Goal: Contribute content: Add original content to the website for others to see

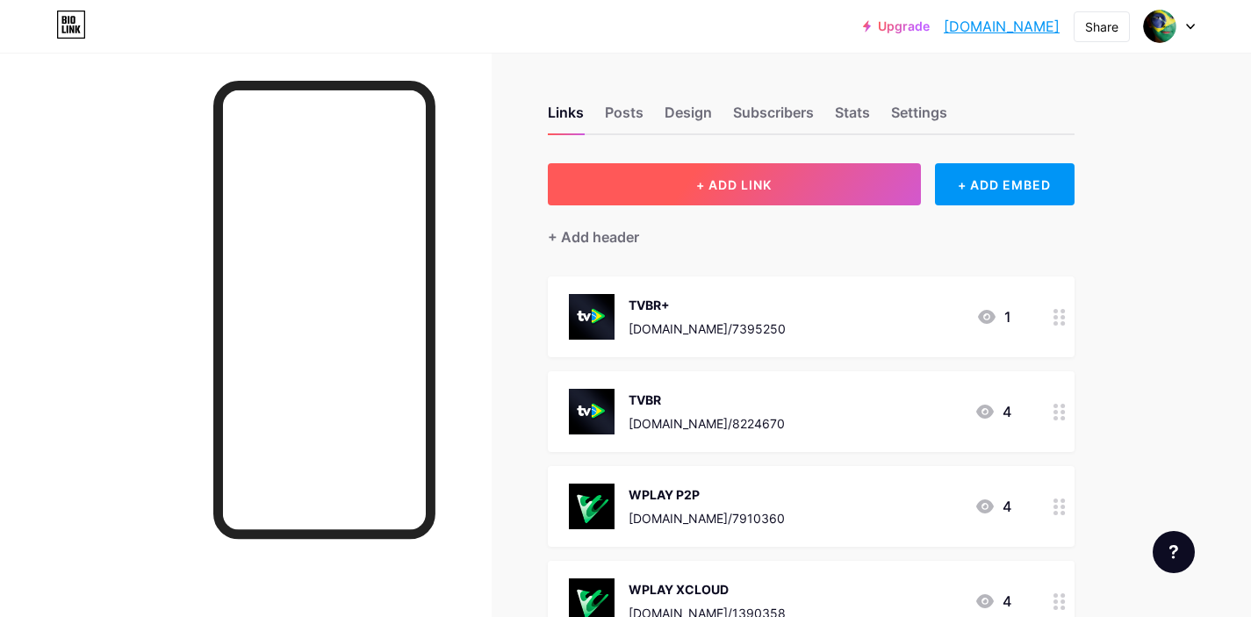
click at [722, 174] on button "+ ADD LINK" at bounding box center [734, 184] width 373 height 42
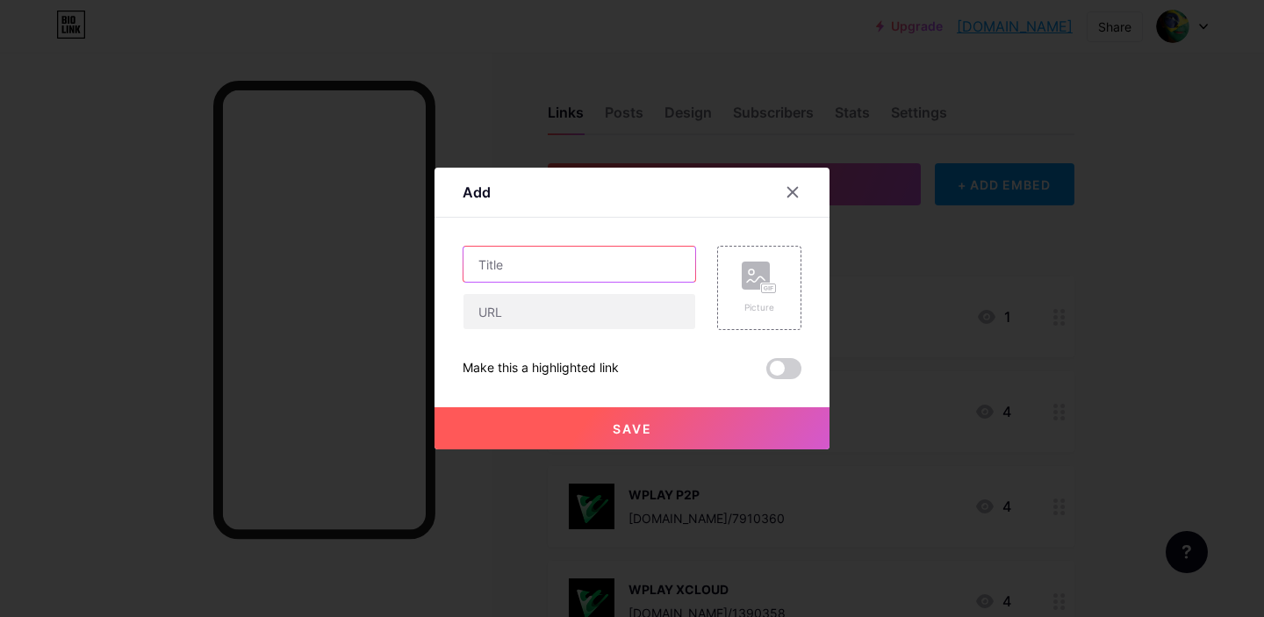
click at [505, 264] on input "text" at bounding box center [579, 264] width 232 height 35
type input "SEND FILES TO TV"
click at [759, 303] on div "Picture" at bounding box center [759, 307] width 35 height 13
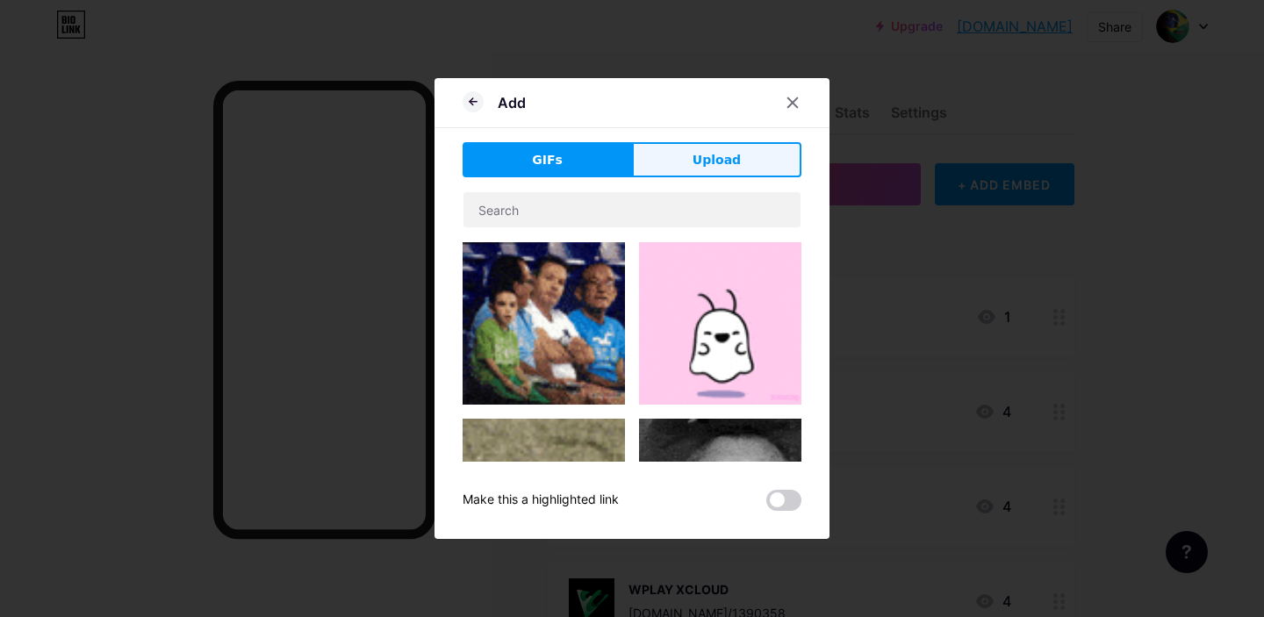
click at [740, 147] on button "Upload" at bounding box center [716, 159] width 169 height 35
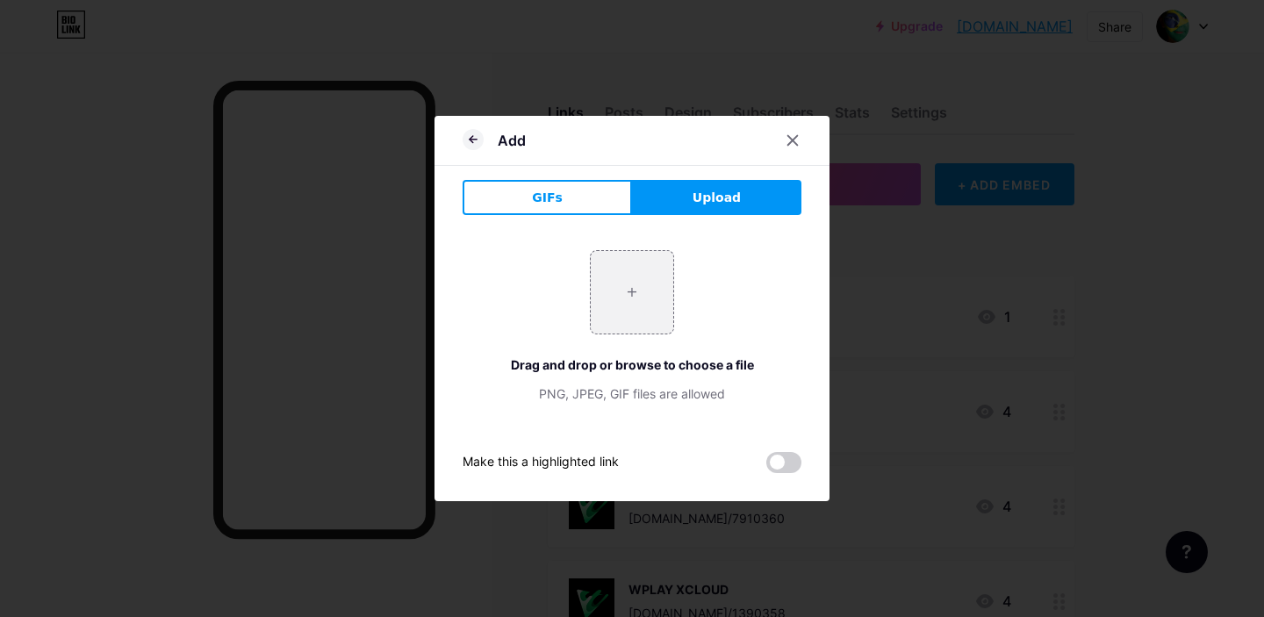
click at [707, 206] on span "Upload" at bounding box center [717, 198] width 48 height 18
click at [645, 298] on input "file" at bounding box center [632, 292] width 83 height 83
type input "C:\fakepath\unnamed.webp"
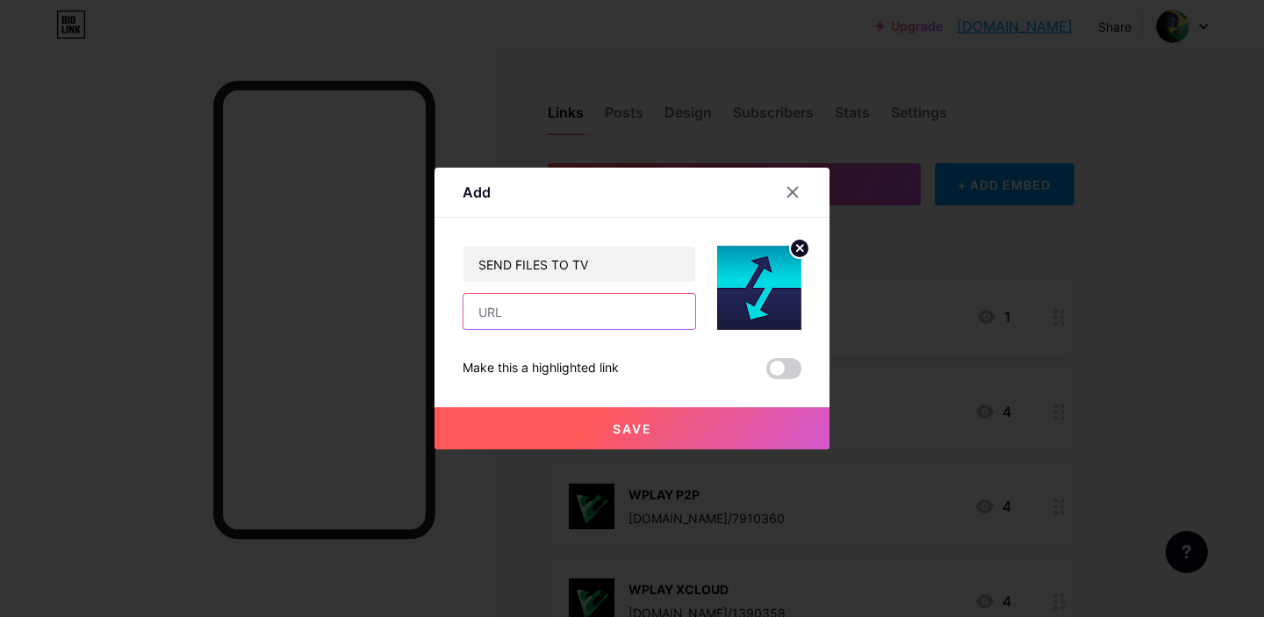
click at [546, 302] on input "text" at bounding box center [579, 311] width 232 height 35
paste input "[URL][DOMAIN_NAME]"
type input "[URL][DOMAIN_NAME]"
click at [665, 420] on button "Save" at bounding box center [631, 428] width 395 height 42
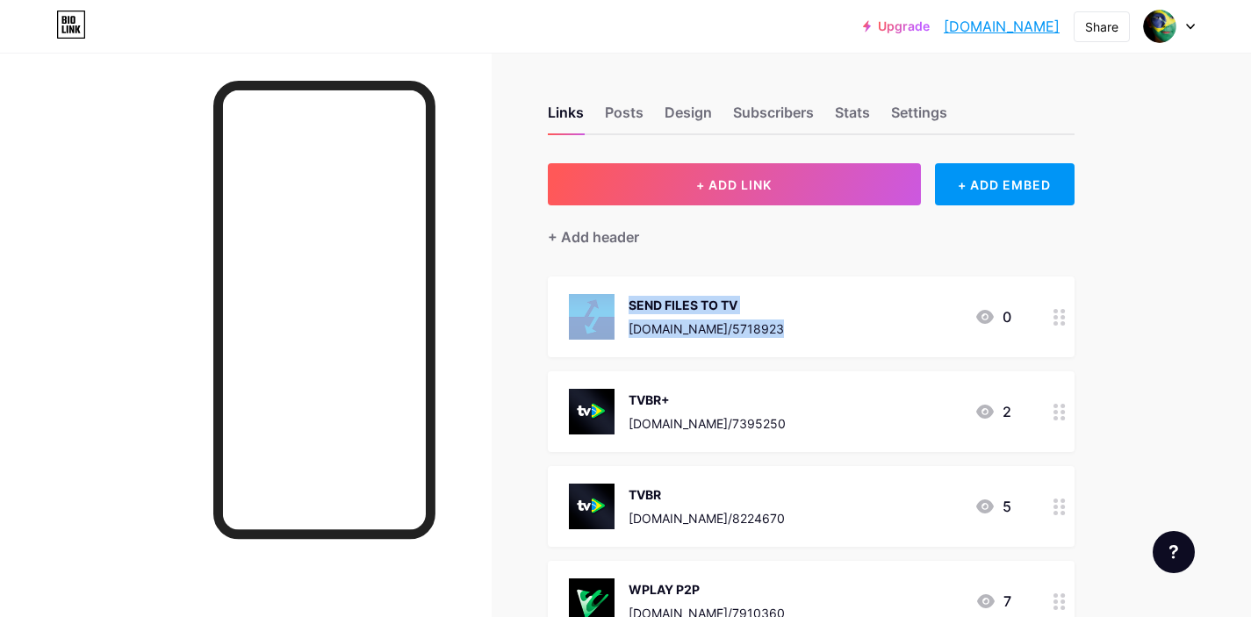
drag, startPoint x: 897, startPoint y: 311, endPoint x: 912, endPoint y: 268, distance: 45.5
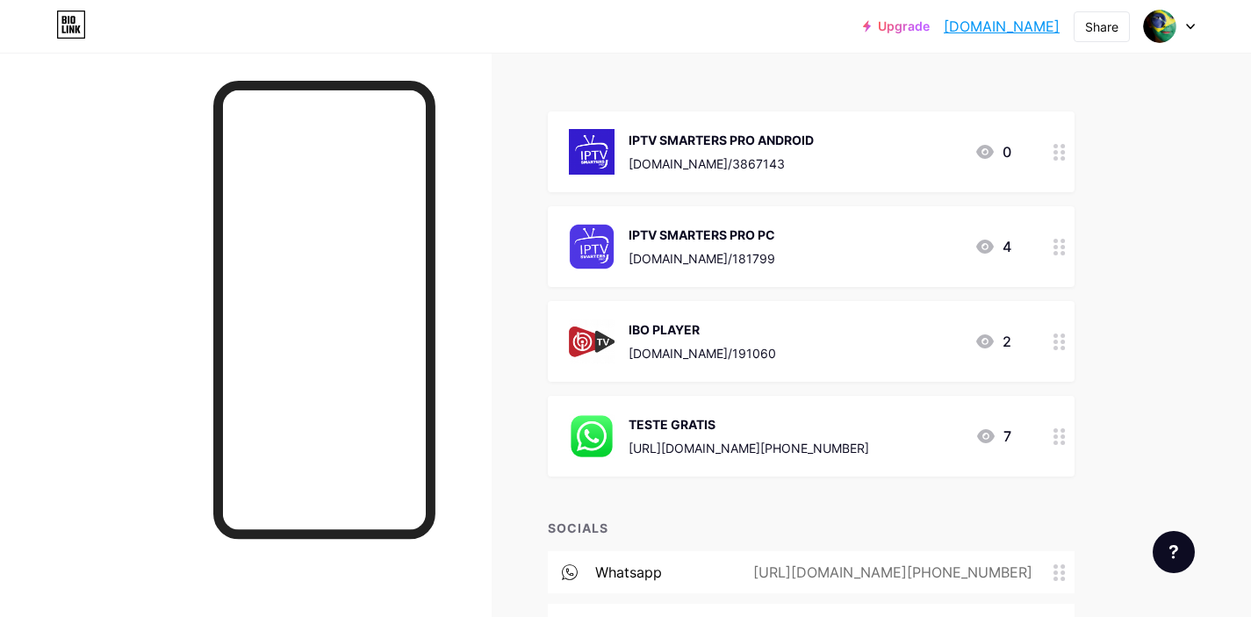
scroll to position [2272, 0]
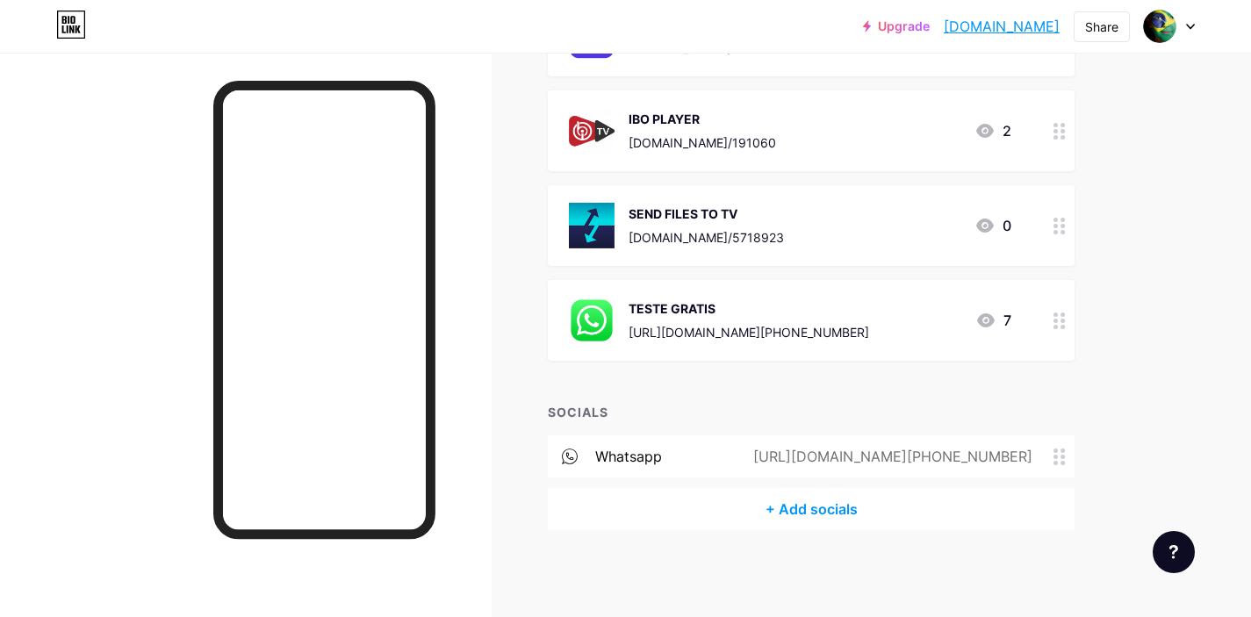
drag, startPoint x: 1064, startPoint y: 313, endPoint x: 1203, endPoint y: 7, distance: 336.3
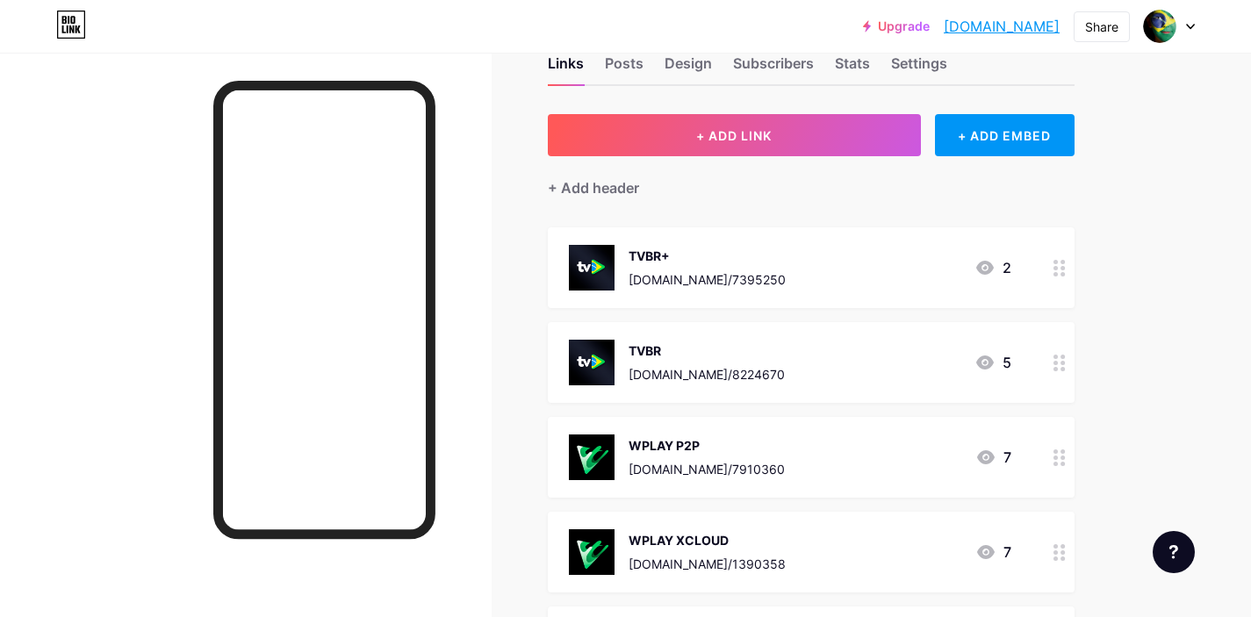
scroll to position [0, 0]
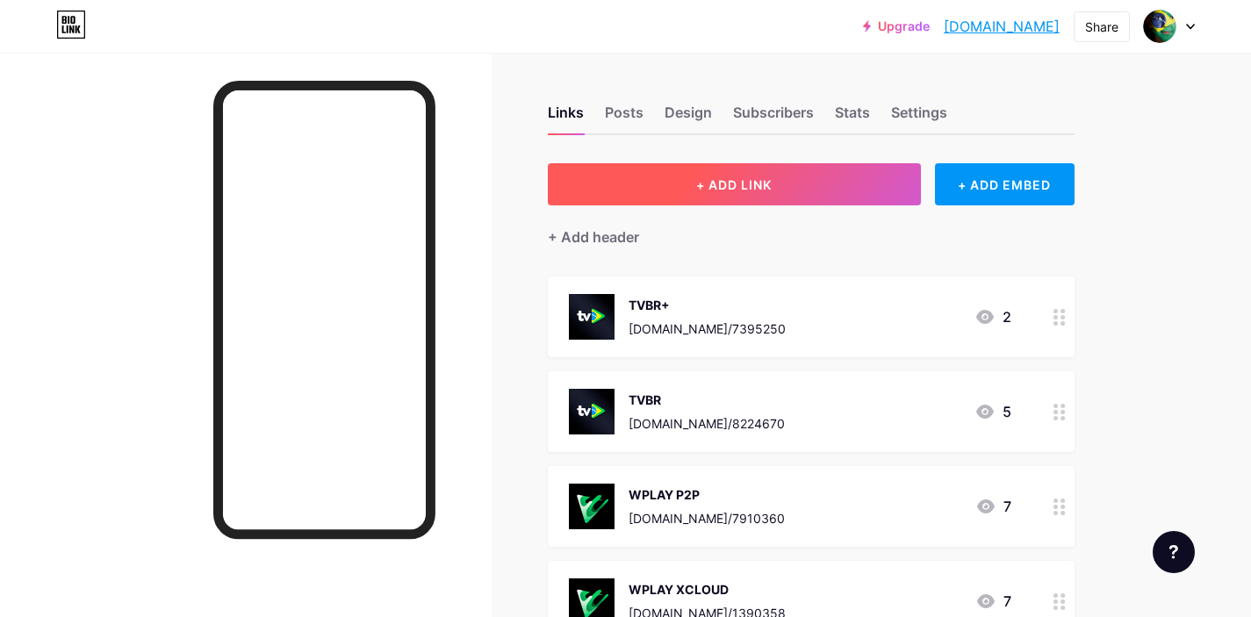
click at [776, 167] on button "+ ADD LINK" at bounding box center [734, 184] width 373 height 42
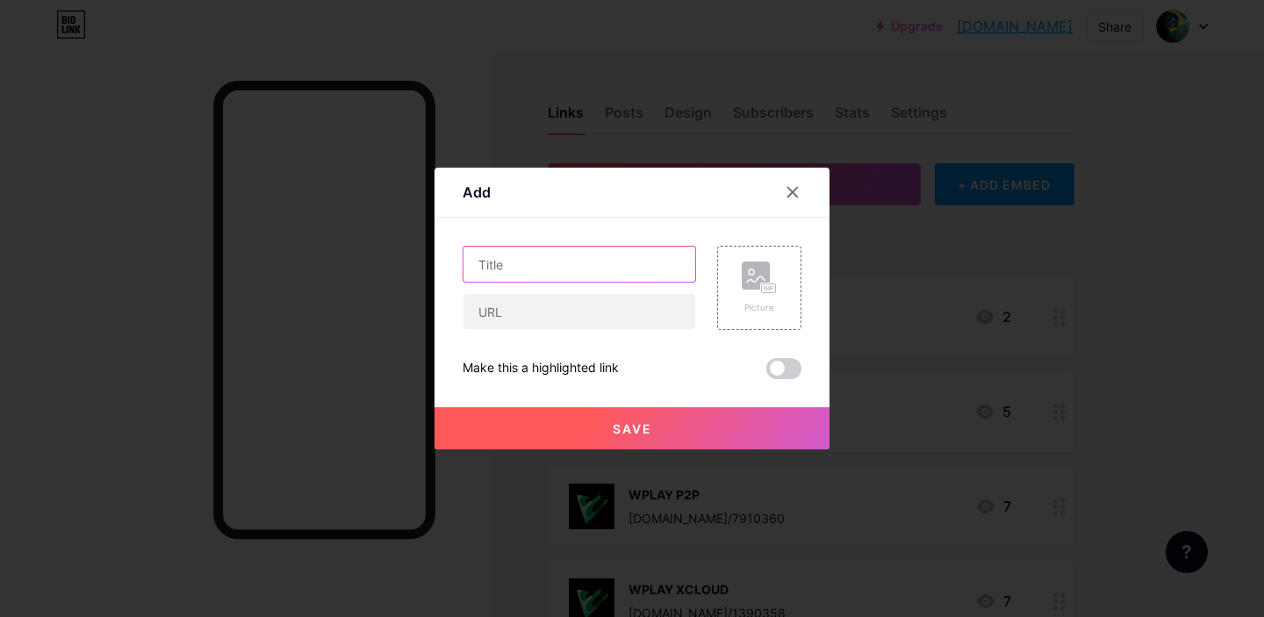
click at [554, 268] on input "text" at bounding box center [579, 264] width 232 height 35
type input "DONWLOADER"
click at [563, 313] on input "text" at bounding box center [579, 311] width 232 height 35
paste input "[URL][DOMAIN_NAME]"
type input "[URL][DOMAIN_NAME]"
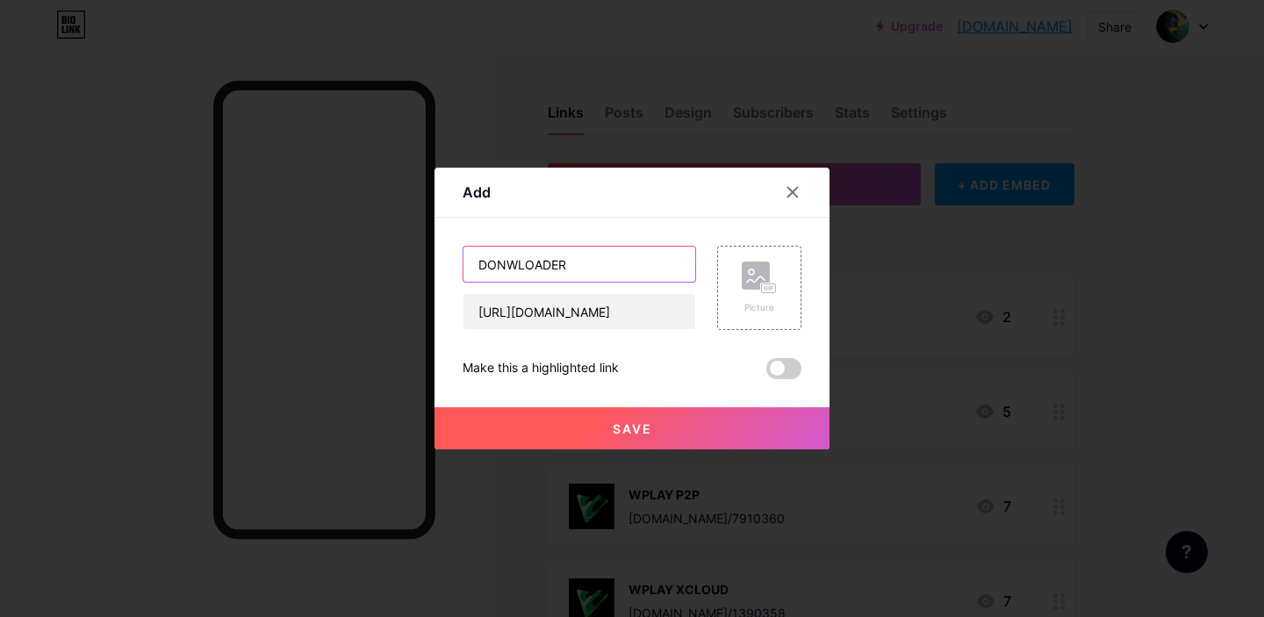
click at [507, 262] on input "DONWLOADER" at bounding box center [579, 264] width 232 height 35
type input "DOWNLOADER"
click at [747, 289] on rect at bounding box center [756, 276] width 28 height 28
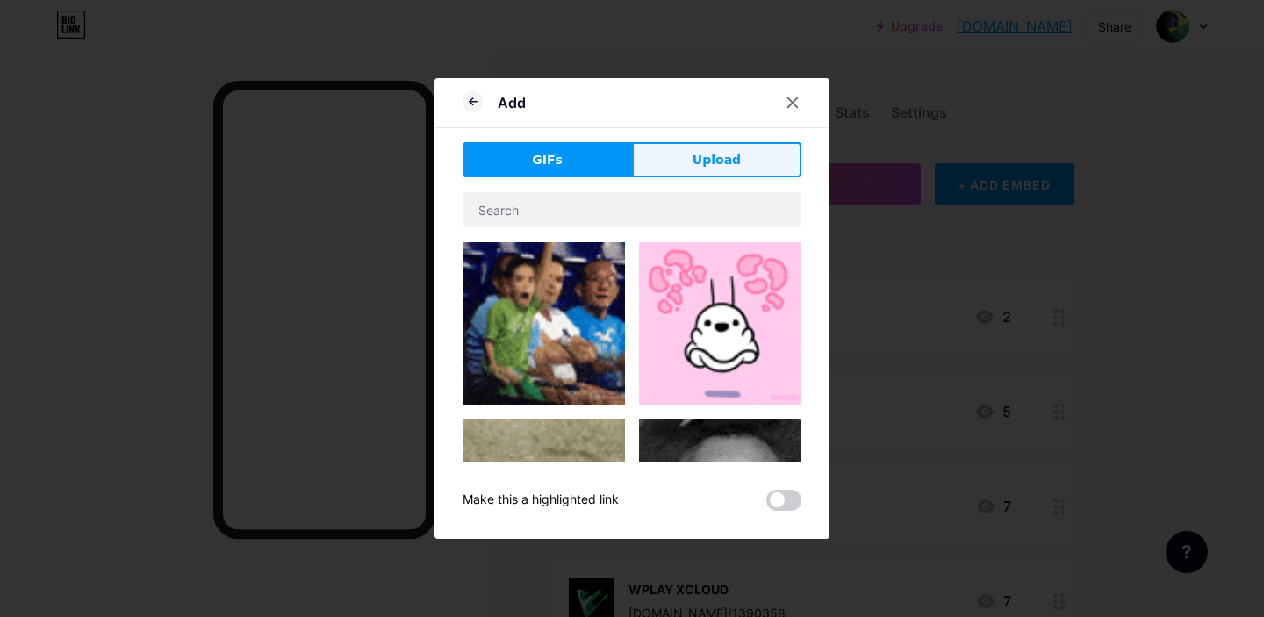
click at [766, 172] on button "Upload" at bounding box center [716, 159] width 169 height 35
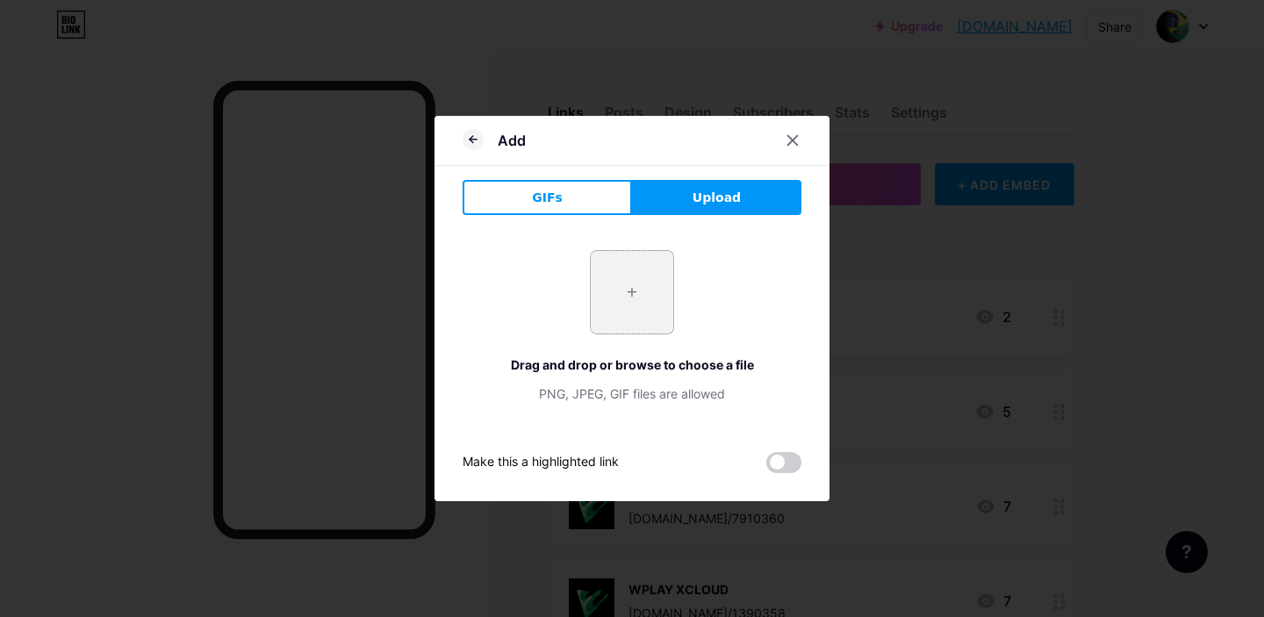
click at [646, 307] on input "file" at bounding box center [632, 292] width 83 height 83
type input "C:\fakepath\ap_resize.png"
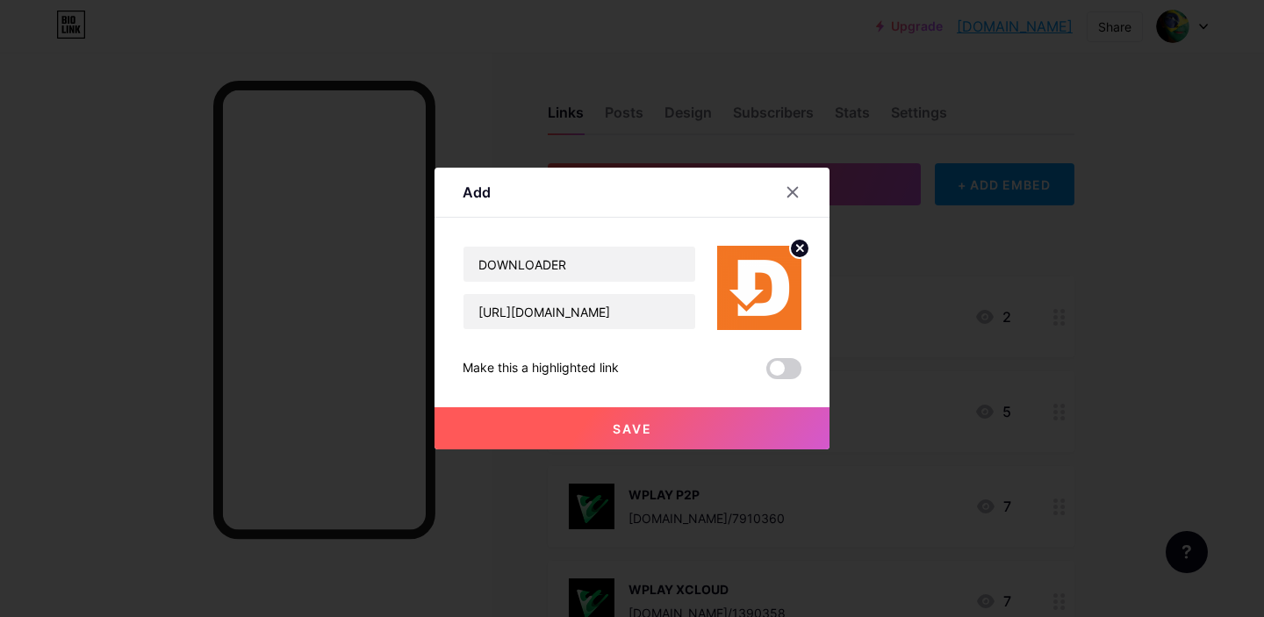
click at [629, 427] on span "Save" at bounding box center [632, 428] width 39 height 15
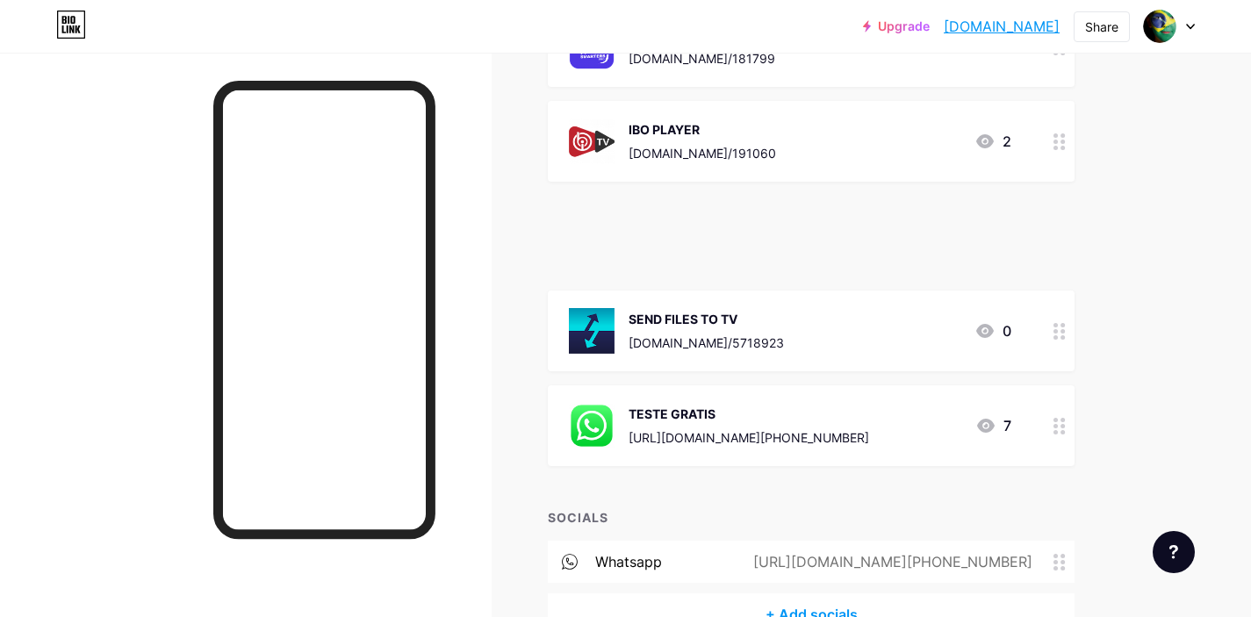
scroll to position [2262, 0]
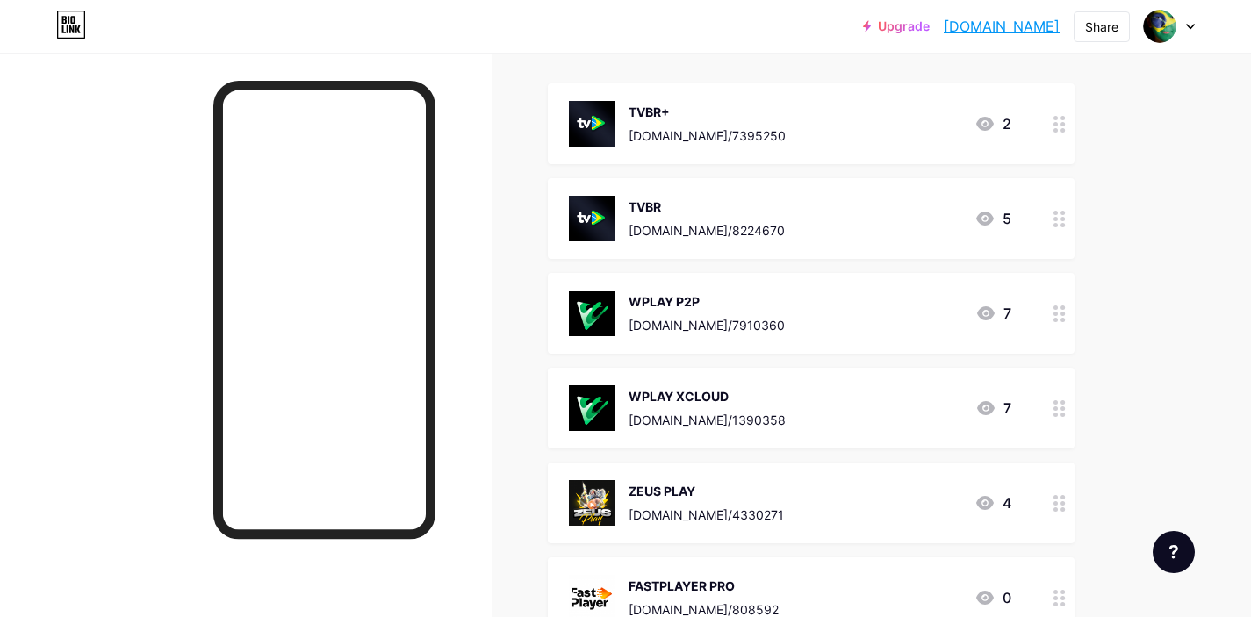
scroll to position [178, 0]
